Goal: Task Accomplishment & Management: Manage account settings

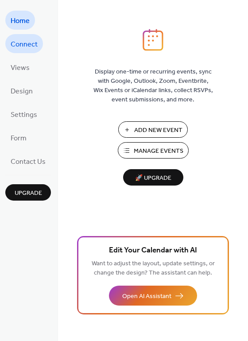
click at [28, 46] on span "Connect" at bounding box center [24, 45] width 27 height 14
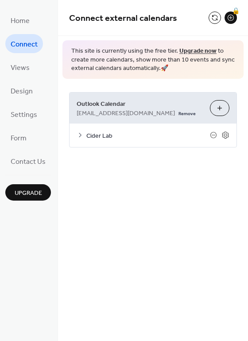
click at [81, 134] on icon at bounding box center [80, 134] width 7 height 7
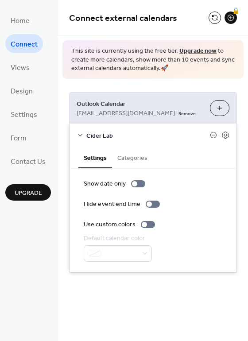
click at [135, 157] on button "Categories" at bounding box center [132, 157] width 41 height 20
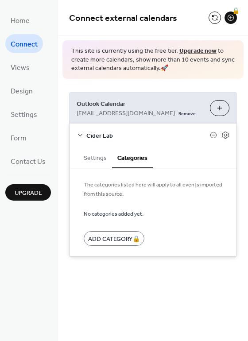
click at [93, 159] on button "Settings" at bounding box center [95, 157] width 34 height 20
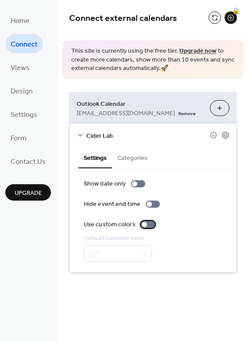
click at [143, 223] on div at bounding box center [144, 224] width 5 height 5
click at [143, 223] on div at bounding box center [148, 224] width 14 height 7
click at [143, 223] on div at bounding box center [144, 224] width 5 height 5
click at [145, 226] on div at bounding box center [148, 224] width 14 height 7
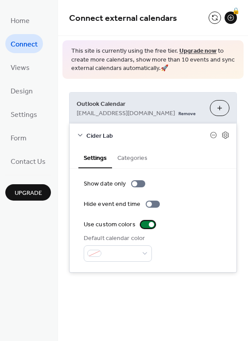
click at [145, 226] on div at bounding box center [148, 224] width 14 height 7
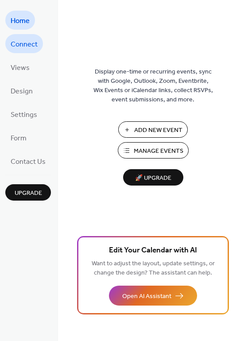
click at [24, 41] on span "Connect" at bounding box center [24, 45] width 27 height 14
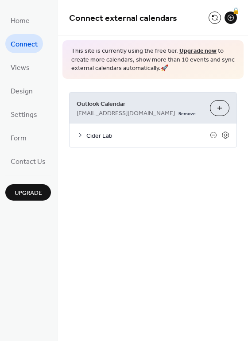
click at [154, 101] on span "Outlook Calendar" at bounding box center [140, 103] width 126 height 9
click at [212, 18] on button at bounding box center [214, 18] width 12 height 12
click at [231, 17] on div "🔒" at bounding box center [230, 18] width 12 height 12
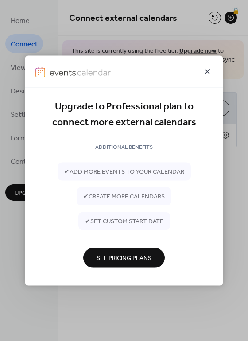
click at [211, 67] on icon at bounding box center [207, 71] width 11 height 11
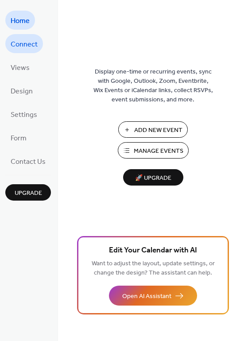
click at [19, 45] on span "Connect" at bounding box center [24, 45] width 27 height 14
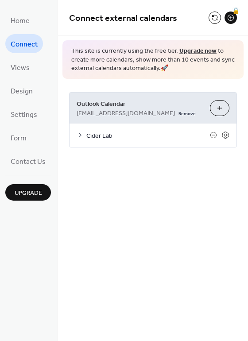
click at [79, 134] on icon at bounding box center [80, 134] width 7 height 7
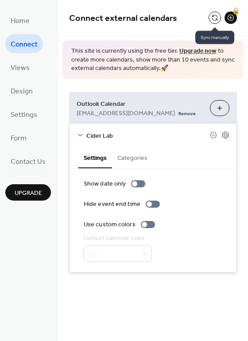
click at [215, 17] on button at bounding box center [214, 18] width 12 height 12
